Goal: Check status: Check status

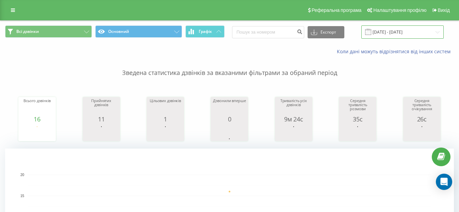
click at [408, 33] on input "[DATE] - [DATE]" at bounding box center [402, 31] width 82 height 13
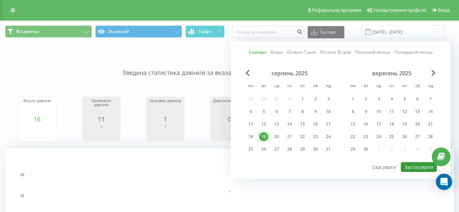
click at [415, 169] on button "Застосувати" at bounding box center [418, 167] width 36 height 10
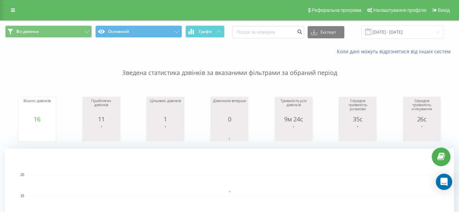
drag, startPoint x: 375, startPoint y: 31, endPoint x: 380, endPoint y: 37, distance: 7.9
click at [371, 31] on span at bounding box center [368, 32] width 6 height 6
click at [398, 31] on input "[DATE] - [DATE]" at bounding box center [402, 31] width 82 height 13
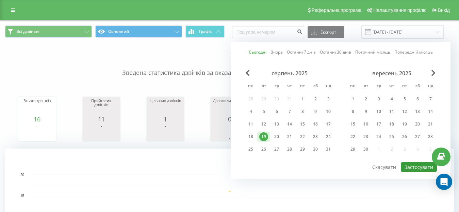
click at [413, 168] on button "Застосувати" at bounding box center [418, 167] width 36 height 10
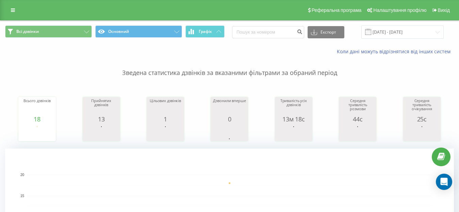
click at [371, 32] on span at bounding box center [368, 32] width 6 height 6
click at [404, 29] on input "[DATE] - [DATE]" at bounding box center [402, 31] width 82 height 13
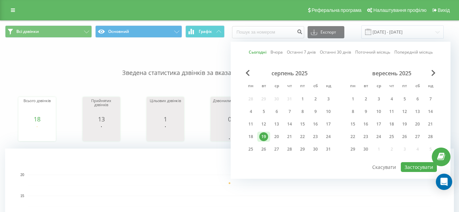
click at [263, 136] on div "19" at bounding box center [263, 137] width 9 height 9
click at [411, 169] on button "Застосувати" at bounding box center [418, 167] width 36 height 10
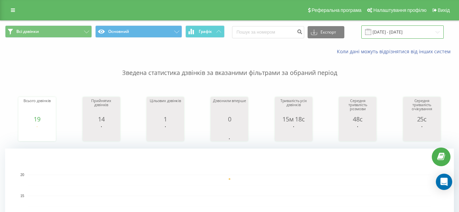
click at [389, 32] on input "[DATE] - [DATE]" at bounding box center [402, 31] width 82 height 13
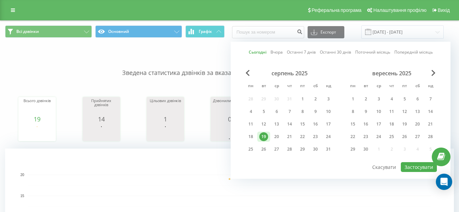
click at [265, 138] on div "19" at bounding box center [263, 137] width 9 height 9
click at [412, 167] on button "Застосувати" at bounding box center [418, 167] width 36 height 10
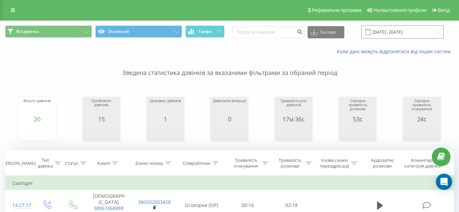
click at [405, 32] on input "[DATE] - [DATE]" at bounding box center [402, 31] width 82 height 13
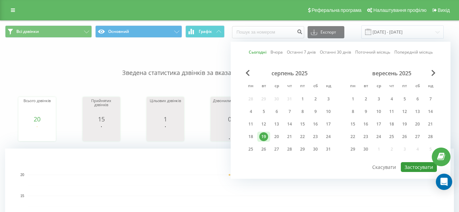
click at [412, 166] on button "Застосувати" at bounding box center [418, 167] width 36 height 10
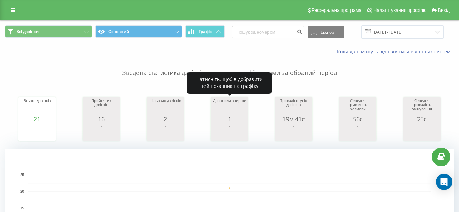
click at [229, 121] on div "1" at bounding box center [229, 119] width 34 height 7
click at [231, 121] on div "1" at bounding box center [229, 119] width 34 height 7
